Goal: Communication & Community: Participate in discussion

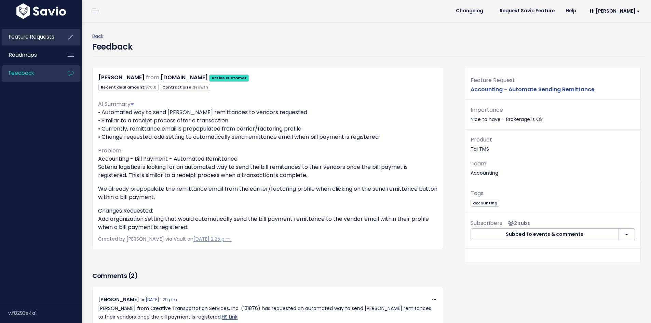
click at [32, 31] on link "Feature Requests" at bounding box center [29, 37] width 55 height 16
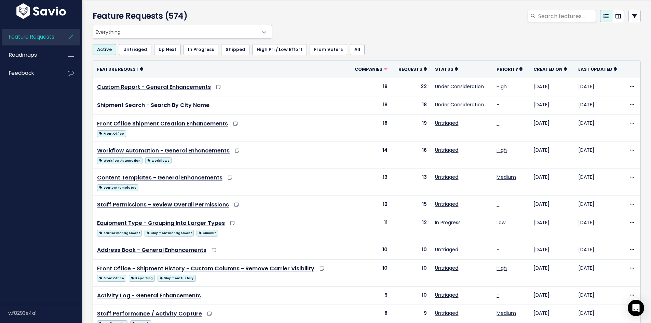
scroll to position [34, 0]
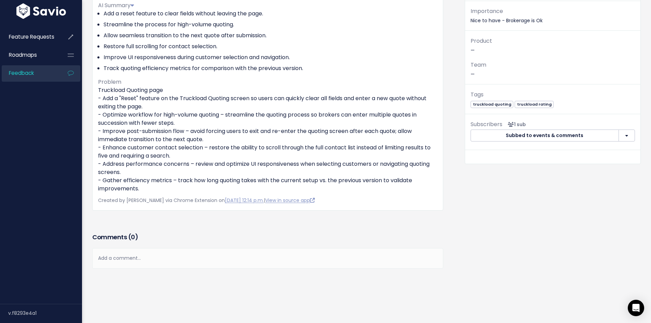
scroll to position [102, 0]
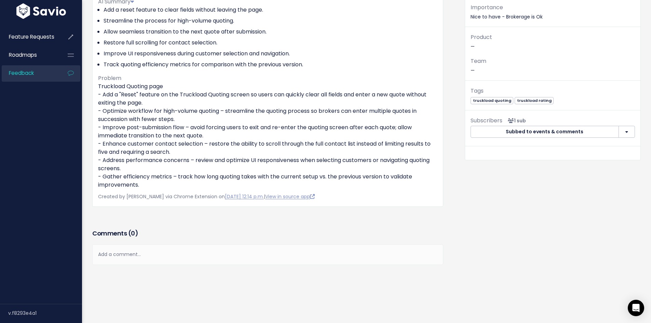
click at [154, 256] on div "Add a comment..." at bounding box center [267, 254] width 351 height 20
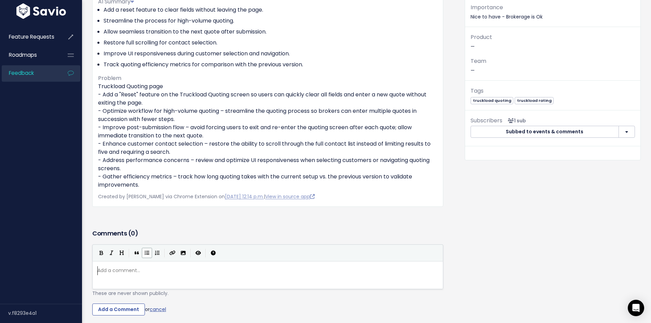
scroll to position [2, 0]
click at [182, 252] on icon "Import an image" at bounding box center [183, 252] width 5 height 5
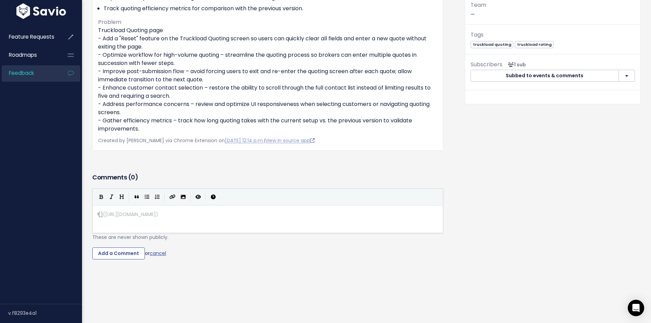
scroll to position [166, 0]
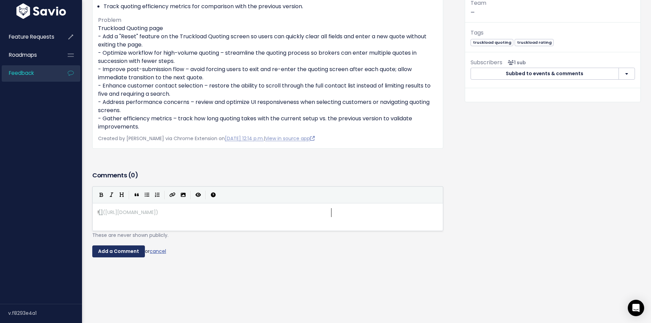
drag, startPoint x: 127, startPoint y: 247, endPoint x: 131, endPoint y: 248, distance: 4.8
click at [126, 247] on input "Add a Comment" at bounding box center [118, 251] width 53 height 12
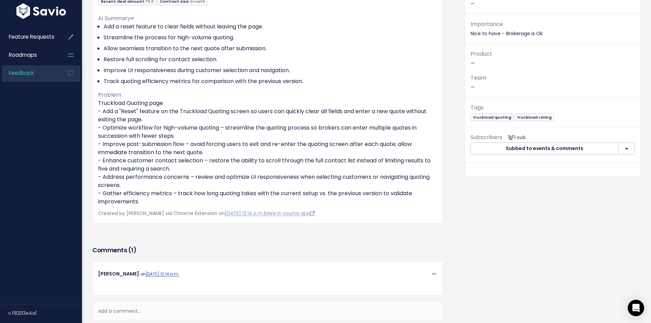
scroll to position [0, 0]
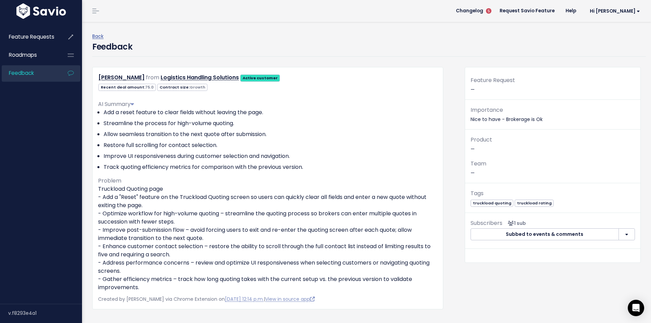
click at [452, 83] on div "Rob Milton from Logistics Handling Solutions Active customer 75.0 Growth" at bounding box center [273, 257] width 372 height 381
